Goal: Task Accomplishment & Management: Complete application form

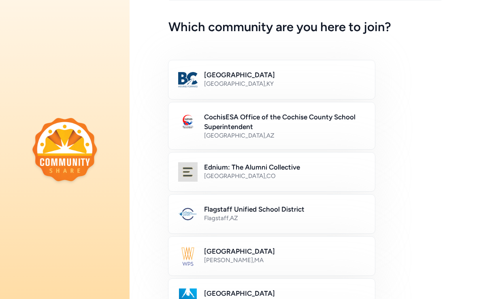
scroll to position [30, 0]
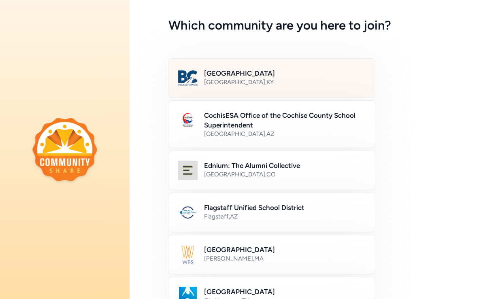
click at [269, 81] on div "[GEOGRAPHIC_DATA] , [GEOGRAPHIC_DATA]" at bounding box center [284, 82] width 161 height 8
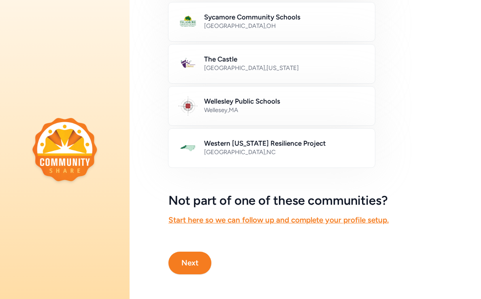
scroll to position [439, 0]
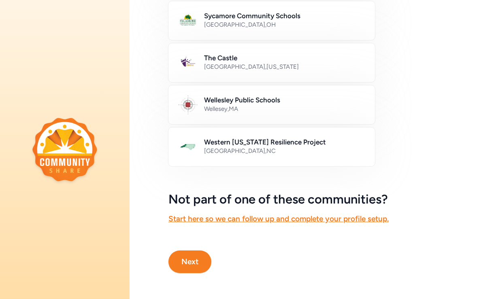
click at [193, 251] on button "Next" at bounding box center [190, 262] width 43 height 23
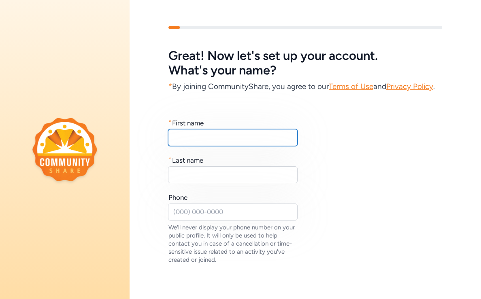
click at [181, 146] on input "text" at bounding box center [233, 137] width 130 height 17
type input "[PERSON_NAME]"
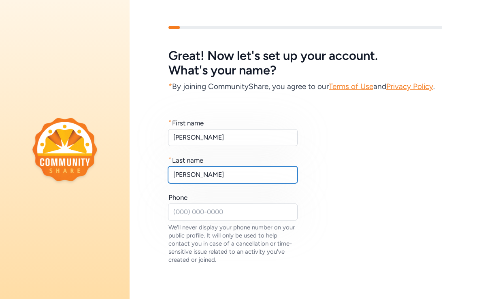
type input "[PERSON_NAME]"
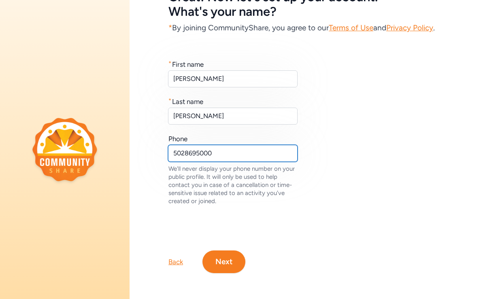
scroll to position [76, 0]
type input "5028695000"
click at [240, 260] on button "Next" at bounding box center [224, 262] width 43 height 23
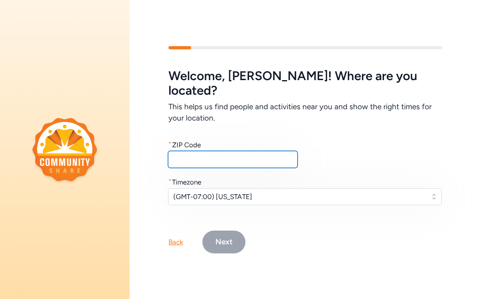
click at [227, 153] on input "text" at bounding box center [233, 159] width 130 height 17
type input "40165"
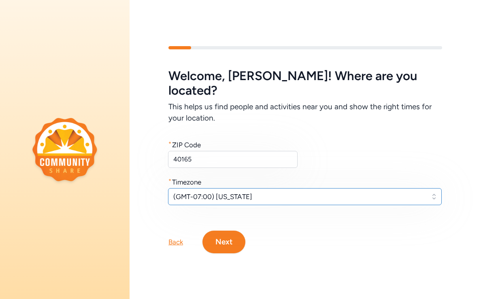
click at [429, 188] on button "(GMT-07:00) [US_STATE]" at bounding box center [305, 196] width 274 height 17
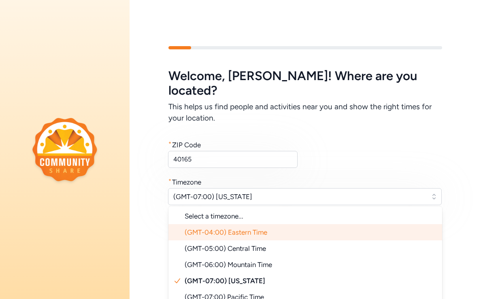
click at [415, 225] on li "(GMT-04:00) Eastern Time" at bounding box center [306, 233] width 274 height 16
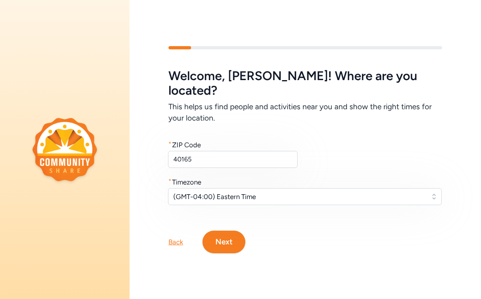
click at [229, 231] on button "Next" at bounding box center [224, 242] width 43 height 23
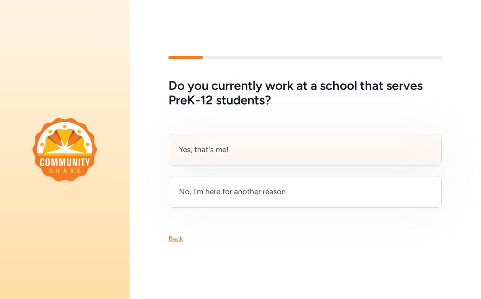
click at [219, 145] on div "Yes, that's me!" at bounding box center [204, 149] width 50 height 11
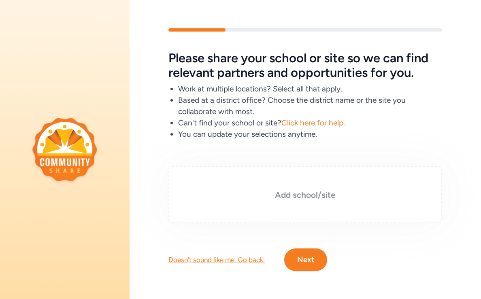
click at [233, 197] on h3 "Add school/site" at bounding box center [305, 195] width 233 height 11
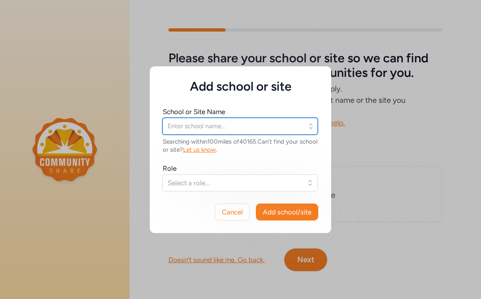
click at [216, 128] on input "text" at bounding box center [241, 126] width 156 height 17
paste input "[URL][DOMAIN_NAME]"
type input "[URL][DOMAIN_NAME]"
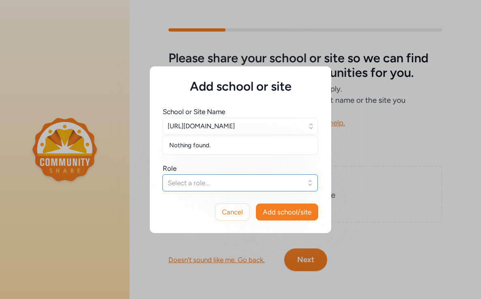
click at [246, 182] on span "Select a role..." at bounding box center [235, 183] width 134 height 10
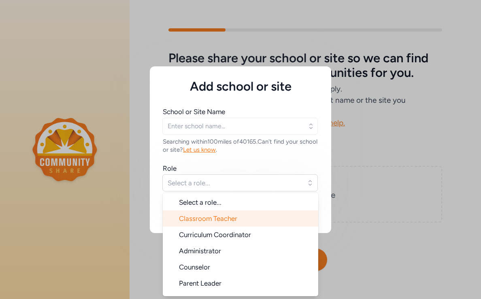
click at [230, 219] on span "Classroom Teacher" at bounding box center [208, 219] width 58 height 8
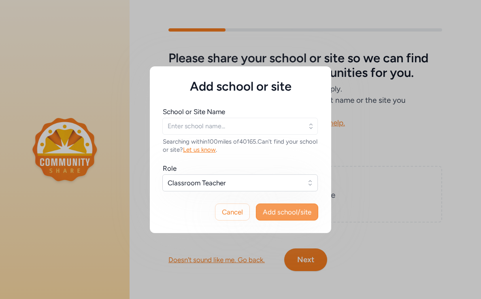
click at [283, 215] on span "Add school/site" at bounding box center [287, 212] width 49 height 10
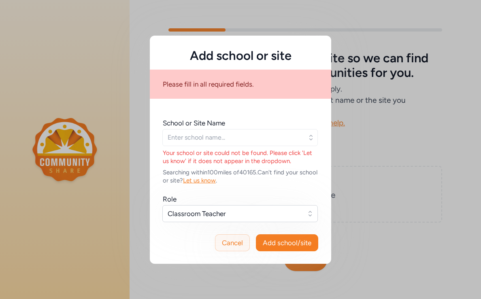
click at [232, 242] on span "Cancel" at bounding box center [232, 243] width 21 height 10
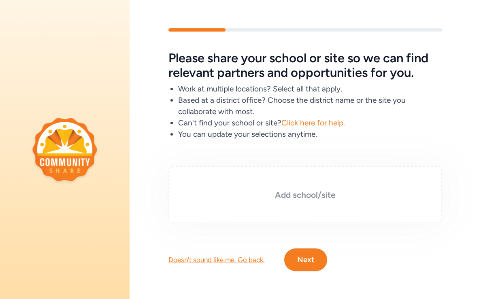
click at [292, 195] on h3 "Add school/site" at bounding box center [305, 195] width 233 height 11
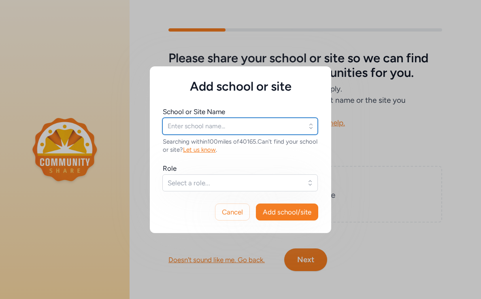
click at [236, 126] on input "text" at bounding box center [241, 126] width 156 height 17
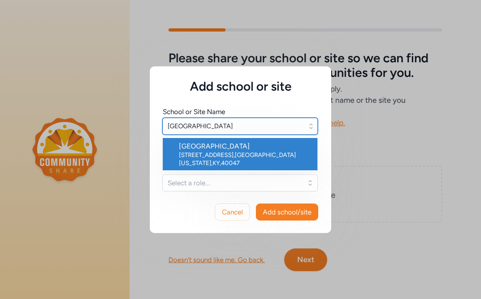
type input "[GEOGRAPHIC_DATA]"
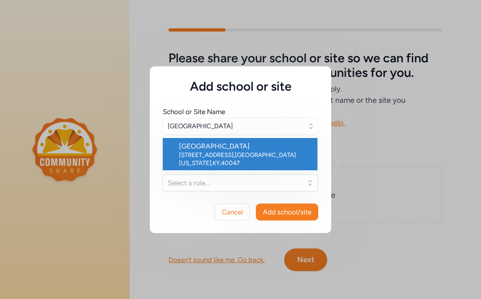
click at [240, 148] on div "[GEOGRAPHIC_DATA]" at bounding box center [245, 146] width 132 height 10
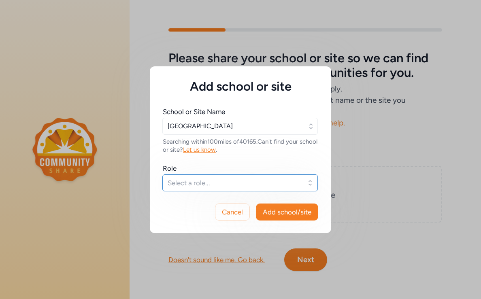
click at [313, 186] on button "Select a role..." at bounding box center [241, 183] width 156 height 17
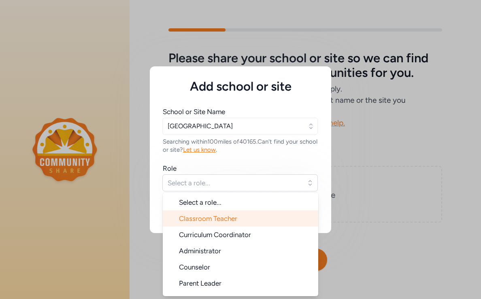
click at [235, 218] on span "Classroom Teacher" at bounding box center [208, 219] width 58 height 8
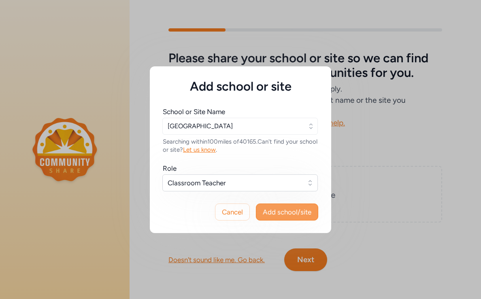
click at [284, 214] on span "Add school/site" at bounding box center [287, 212] width 49 height 10
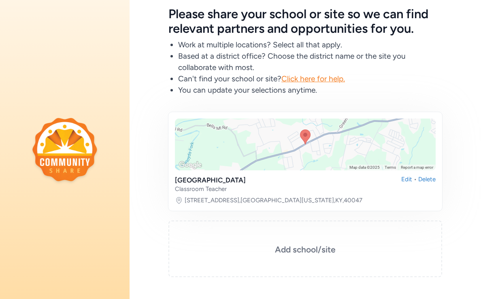
scroll to position [101, 0]
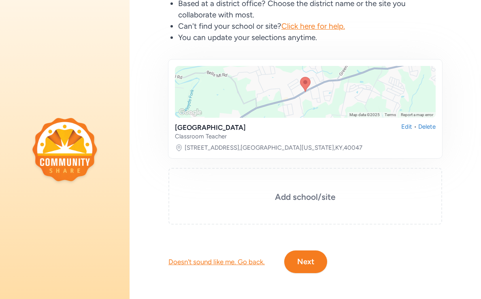
click at [308, 262] on button "Next" at bounding box center [305, 262] width 43 height 23
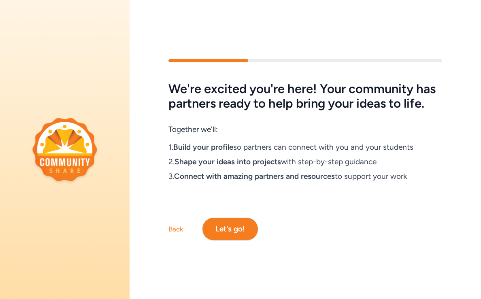
click at [231, 235] on button "Let's go!" at bounding box center [231, 229] width 56 height 23
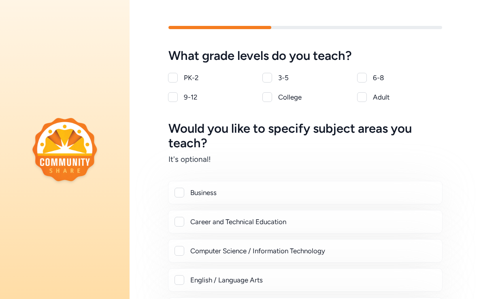
click at [361, 79] on div at bounding box center [362, 78] width 10 height 10
checkbox input "true"
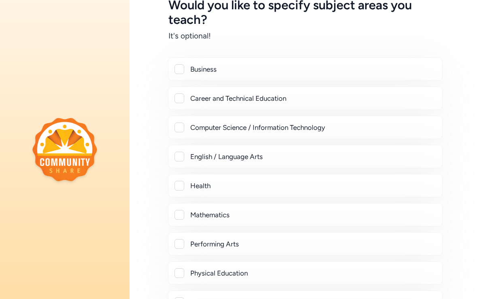
scroll to position [124, 0]
click at [183, 98] on div at bounding box center [180, 98] width 10 height 10
checkbox input "true"
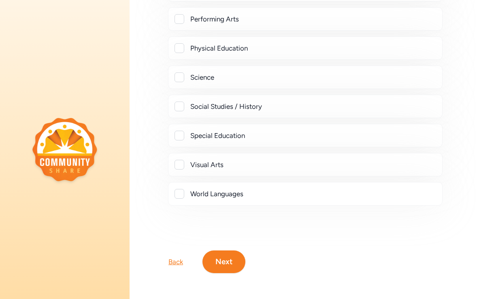
scroll to position [375, 0]
click at [235, 257] on button "Next" at bounding box center [224, 262] width 43 height 23
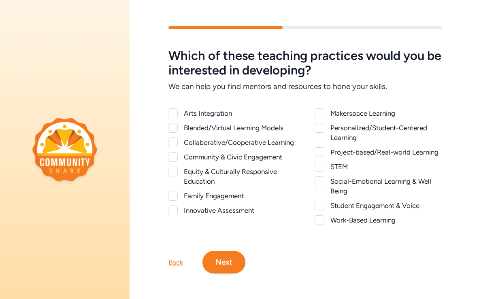
click at [320, 128] on div at bounding box center [320, 128] width 10 height 10
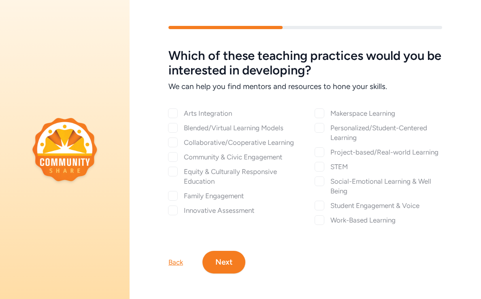
checkbox input "true"
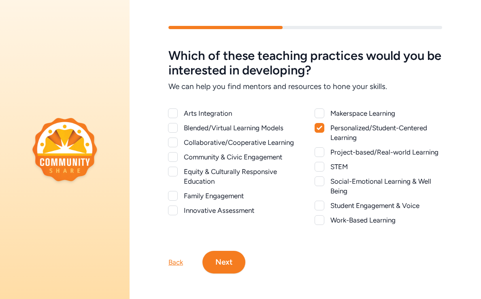
click at [225, 261] on button "Next" at bounding box center [224, 262] width 43 height 23
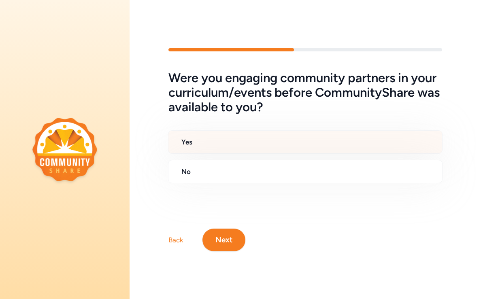
click at [185, 139] on h2 "Yes" at bounding box center [309, 142] width 255 height 10
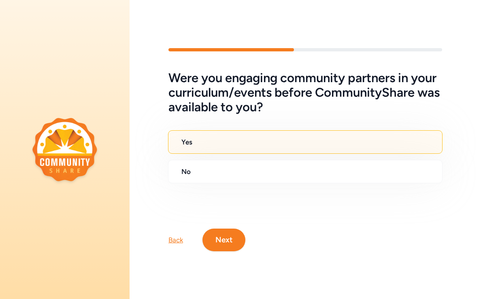
click at [224, 244] on button "Next" at bounding box center [224, 240] width 43 height 23
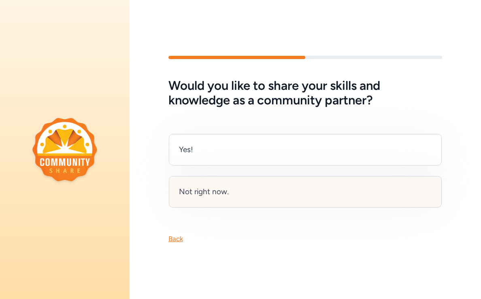
click at [234, 190] on div "Not right now." at bounding box center [305, 192] width 273 height 32
